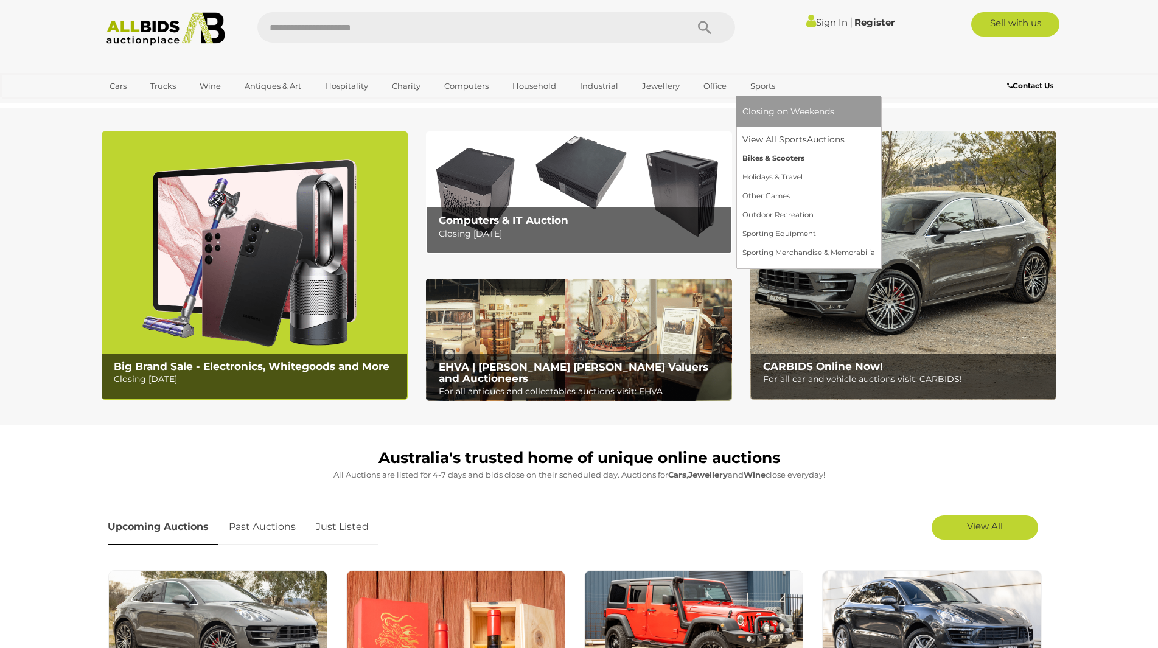
click at [753, 155] on link "Bikes & Scooters" at bounding box center [808, 158] width 133 height 19
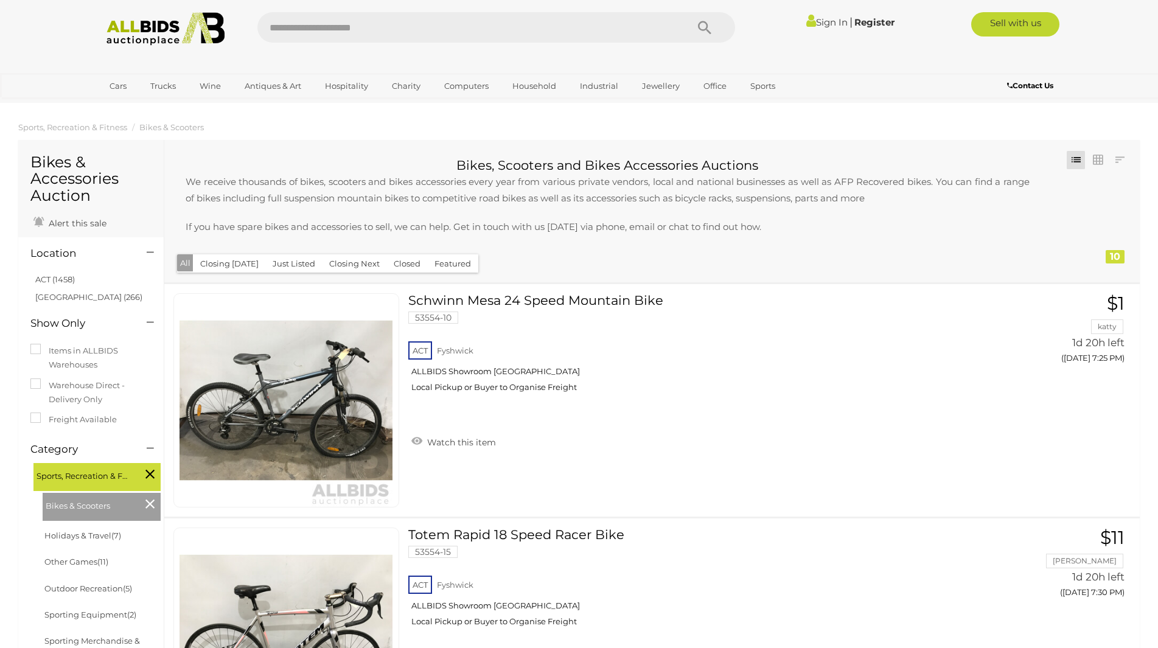
click at [375, 31] on input "text" at bounding box center [465, 27] width 417 height 30
type input "****"
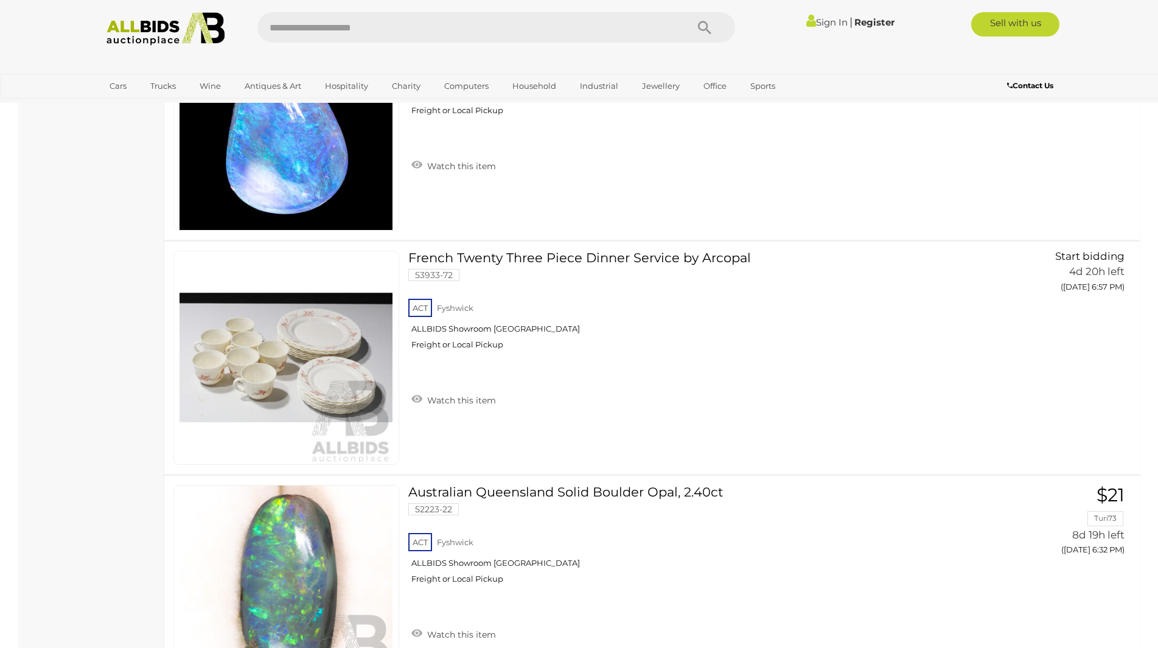
scroll to position [1338, 0]
